Goal: Task Accomplishment & Management: Manage account settings

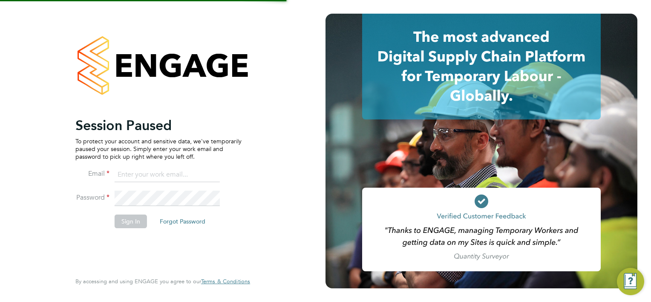
type input "j.coombs@bandk.co.uk"
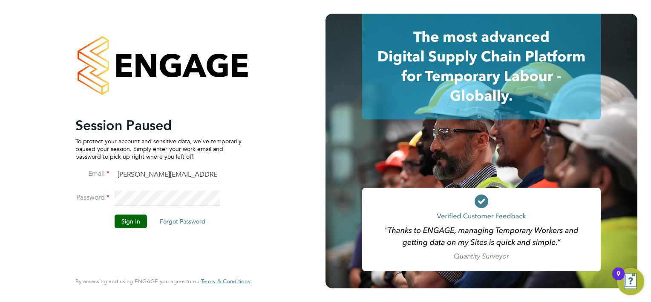
click at [125, 214] on button "Sign In" at bounding box center [131, 221] width 32 height 14
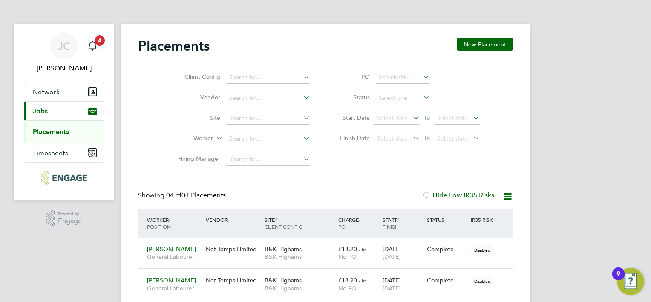
scroll to position [43, 0]
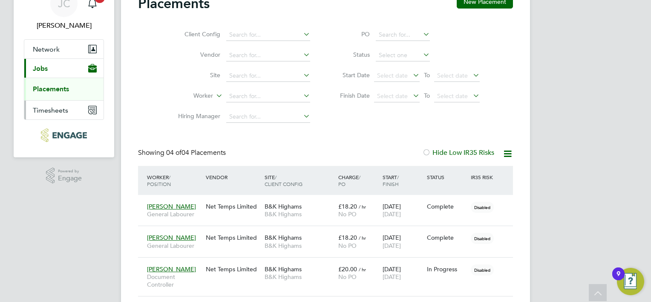
click at [64, 109] on span "Timesheets" at bounding box center [50, 110] width 35 height 8
click at [65, 114] on button "Timesheets" at bounding box center [63, 110] width 79 height 19
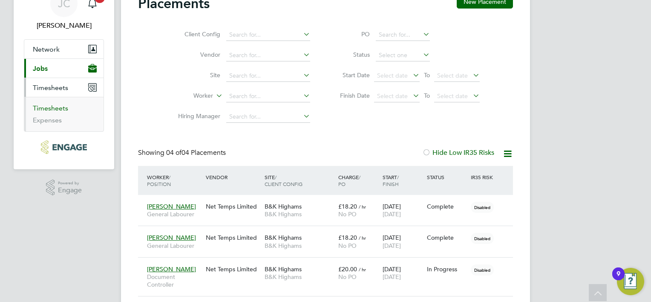
click at [58, 111] on link "Timesheets" at bounding box center [50, 108] width 35 height 8
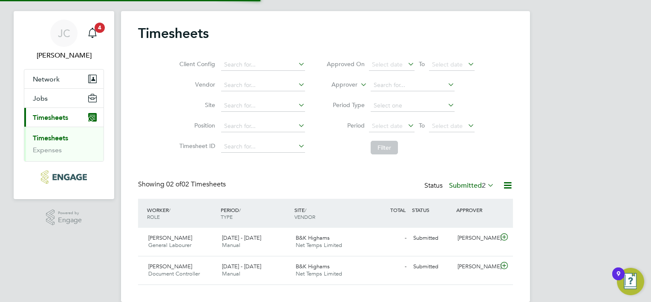
scroll to position [26, 0]
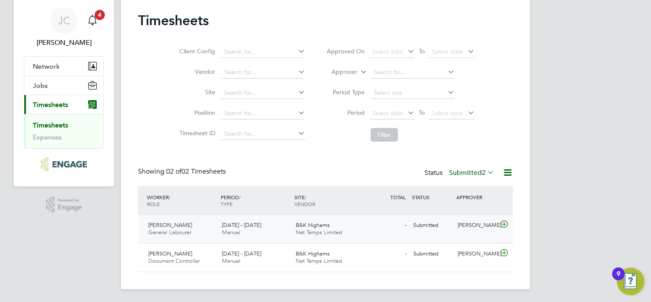
click at [503, 226] on icon at bounding box center [504, 224] width 11 height 7
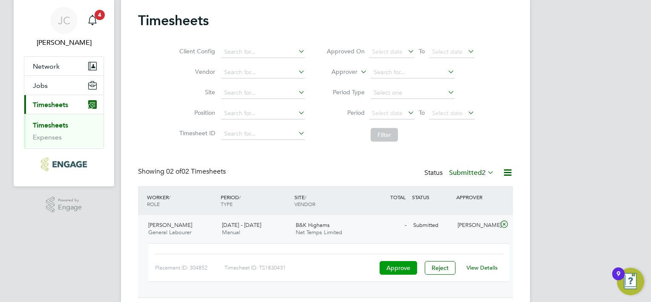
click at [397, 264] on button "Approve" at bounding box center [397, 268] width 37 height 14
click at [503, 222] on icon at bounding box center [504, 224] width 11 height 7
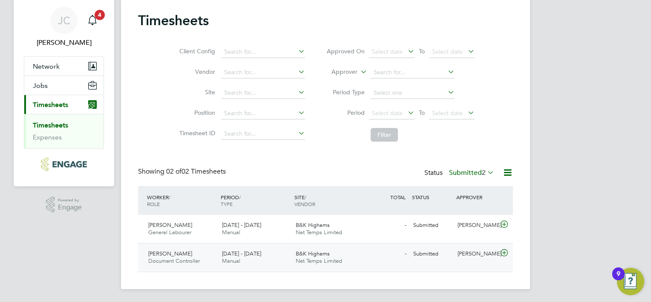
click at [502, 255] on icon at bounding box center [504, 252] width 11 height 7
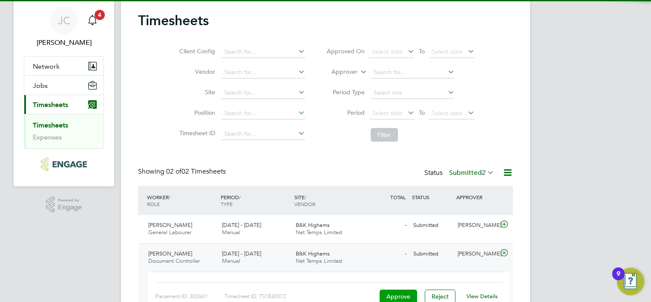
click at [408, 293] on button "Approve" at bounding box center [397, 296] width 37 height 14
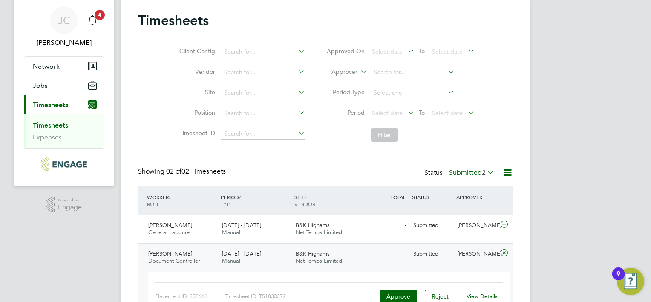
click at [145, 95] on div "Client Config Vendor Site Position Timesheet ID Approved On Select date To Sele…" at bounding box center [325, 91] width 375 height 108
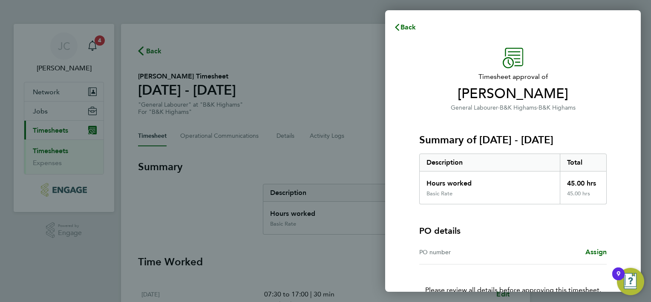
click at [342, 92] on div "Back Timesheet approval of Jalaluddin Khan General Labourer · B&K Highams · B&K…" at bounding box center [325, 151] width 651 height 302
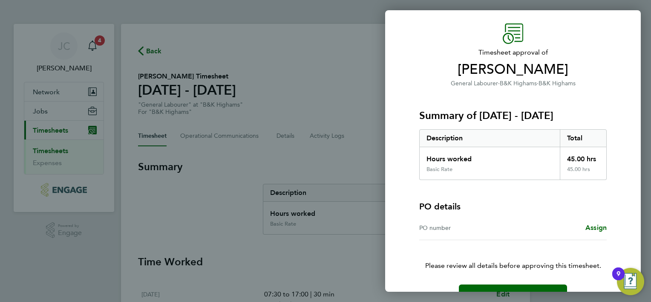
scroll to position [47, 0]
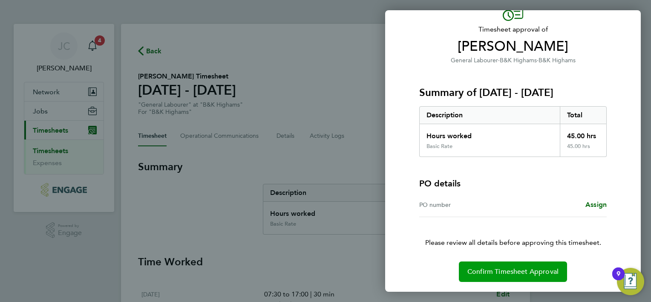
click at [526, 267] on span "Confirm Timesheet Approval" at bounding box center [512, 271] width 91 height 9
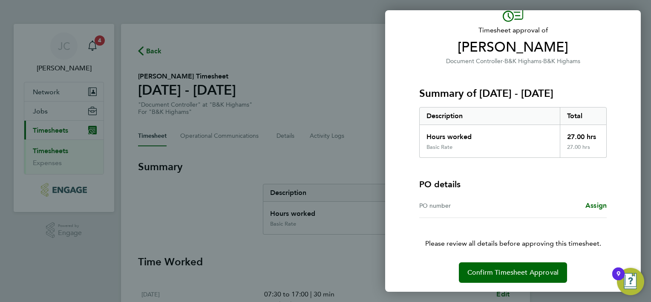
scroll to position [47, 0]
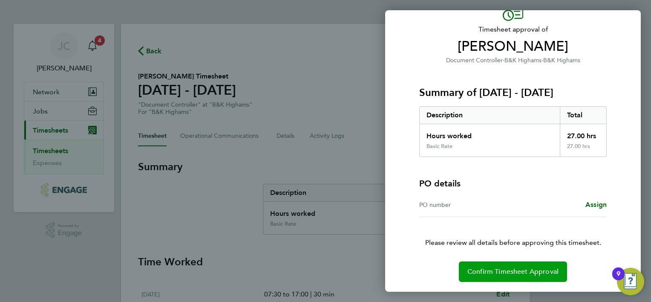
click at [527, 269] on span "Confirm Timesheet Approval" at bounding box center [512, 271] width 91 height 9
